Goal: Task Accomplishment & Management: Manage account settings

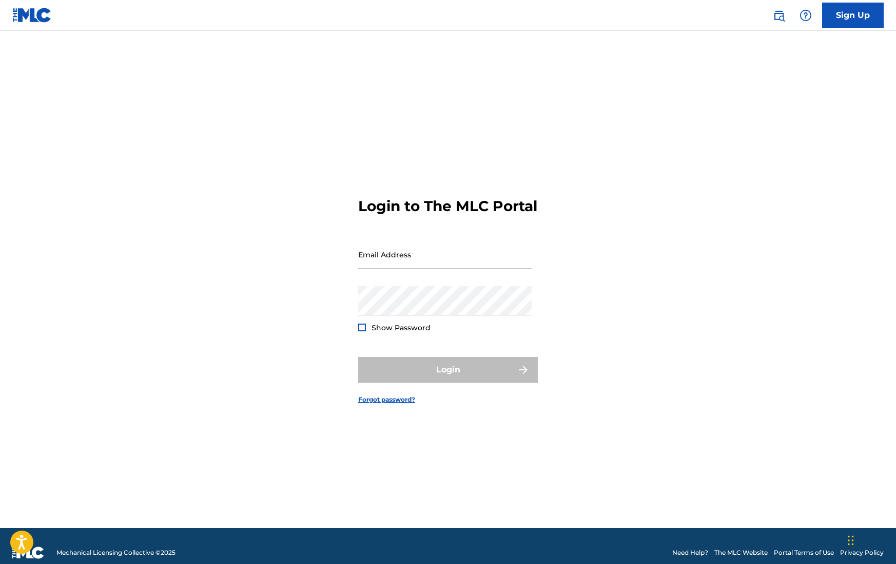
click at [362, 265] on input "Email Address" at bounding box center [444, 254] width 173 height 29
type input "[EMAIL_ADDRESS][DOMAIN_NAME]"
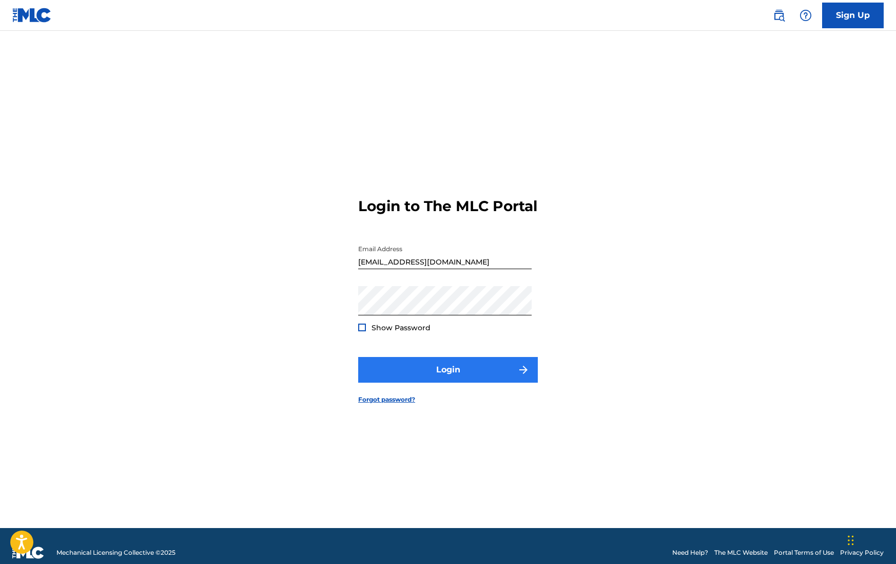
click at [442, 378] on button "Login" at bounding box center [448, 370] width 180 height 26
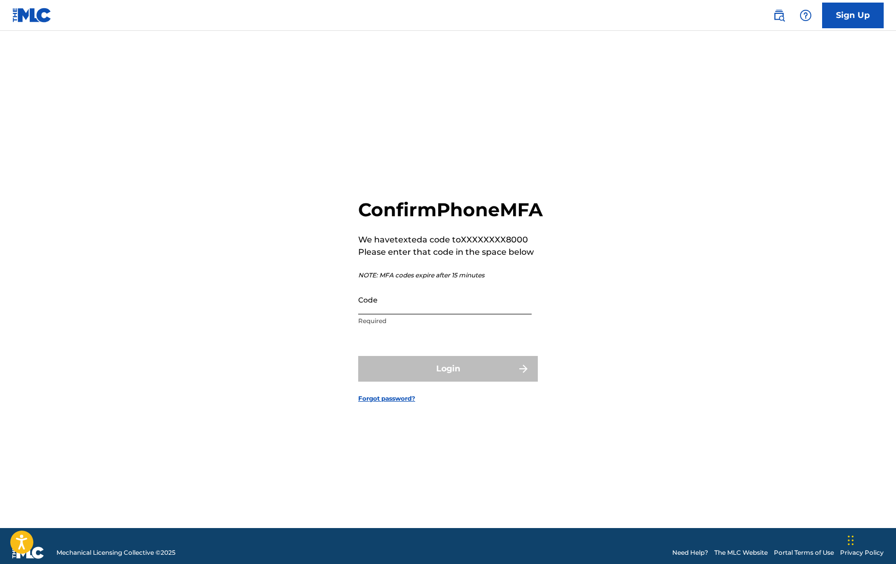
click at [429, 313] on input "Code" at bounding box center [444, 299] width 173 height 29
click at [444, 312] on input "Code" at bounding box center [444, 299] width 173 height 29
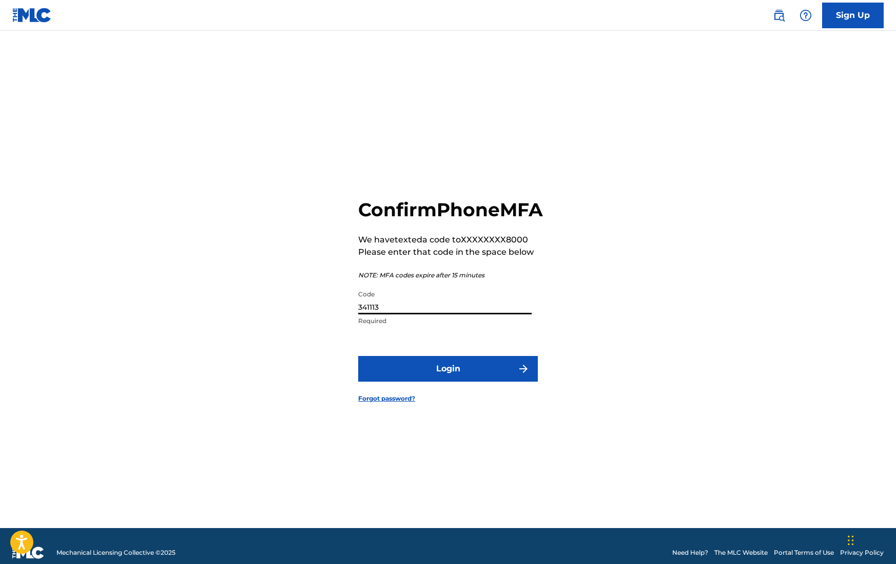
type input "341113"
click at [448, 379] on button "Login" at bounding box center [448, 369] width 180 height 26
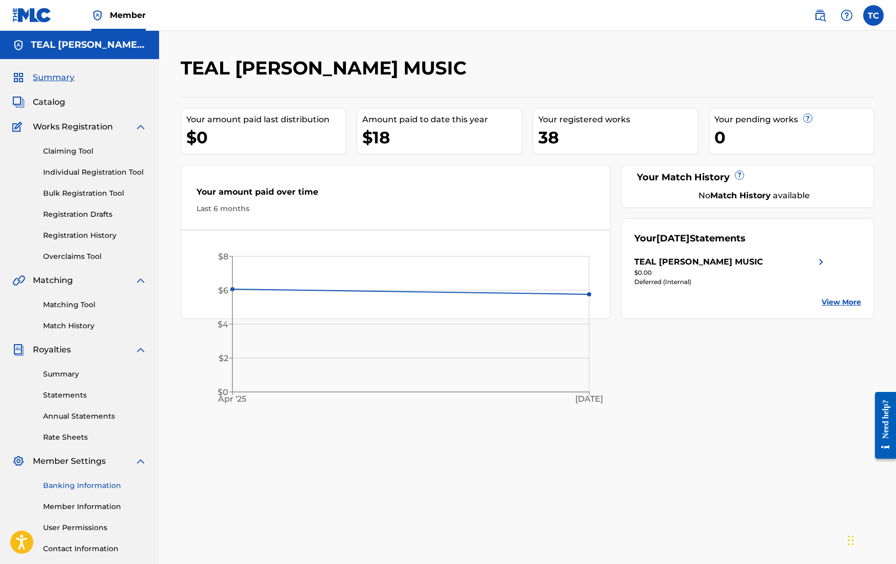
click at [81, 484] on link "Banking Information" at bounding box center [95, 485] width 104 height 11
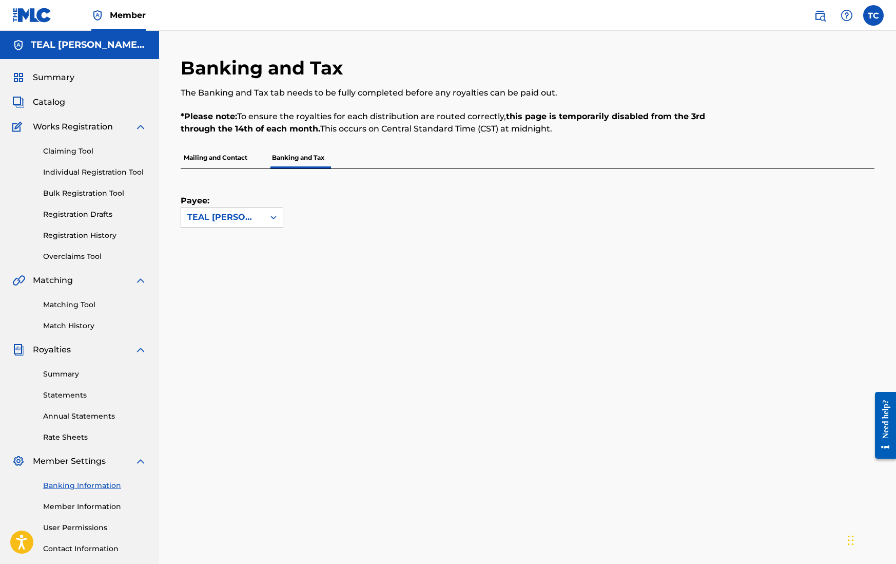
click at [314, 156] on p "Banking and Tax" at bounding box center [298, 158] width 59 height 22
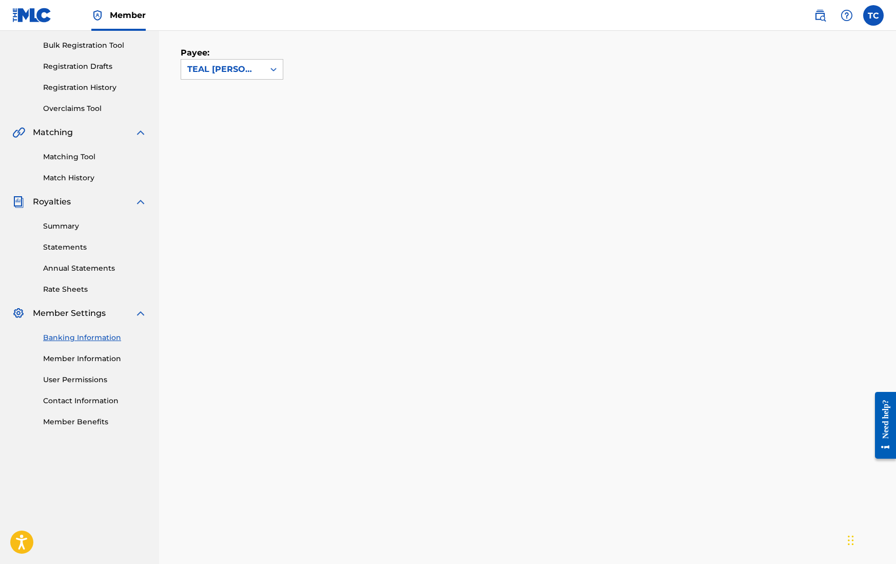
scroll to position [150, 0]
click at [253, 72] on div "TEAL [PERSON_NAME] MUSIC" at bounding box center [222, 67] width 71 height 12
click at [385, 75] on div "Payee: [PERSON_NAME] MUSIC selected, 1 of 1. 1 result available. Use Up and Dow…" at bounding box center [515, 48] width 669 height 59
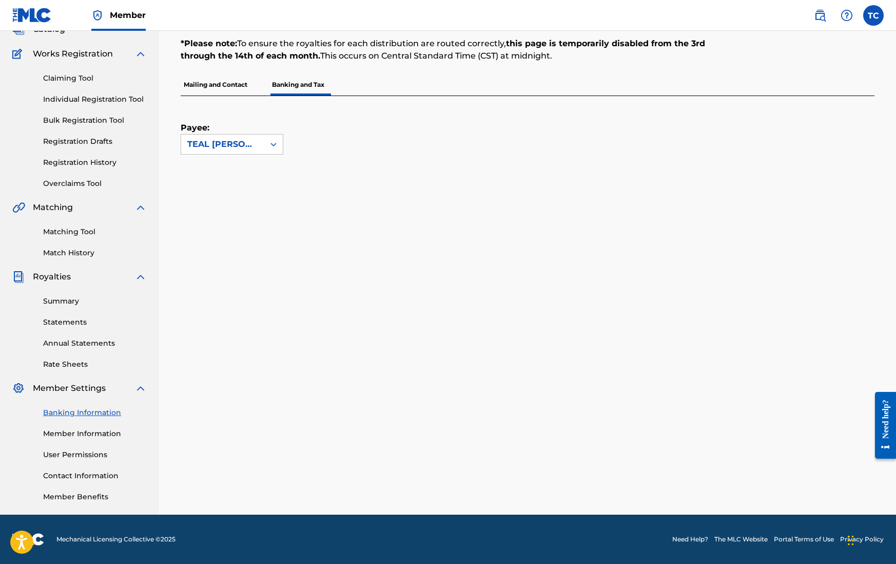
scroll to position [73, 0]
